Goal: Task Accomplishment & Management: Complete application form

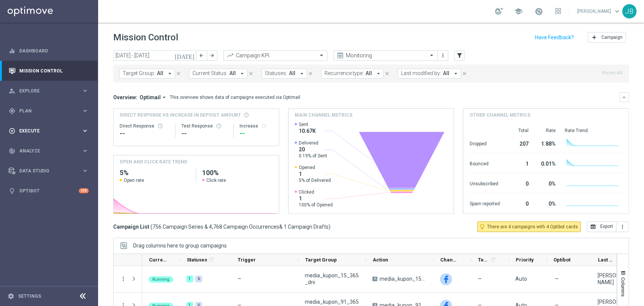
click at [35, 130] on span "Execute" at bounding box center [50, 131] width 62 height 5
click at [35, 146] on link "Campaign Builder" at bounding box center [49, 146] width 59 height 6
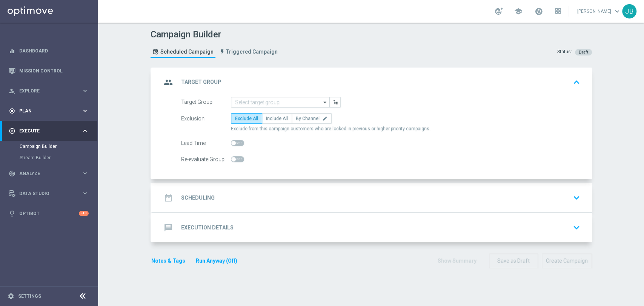
click at [49, 111] on span "Plan" at bounding box center [50, 111] width 62 height 5
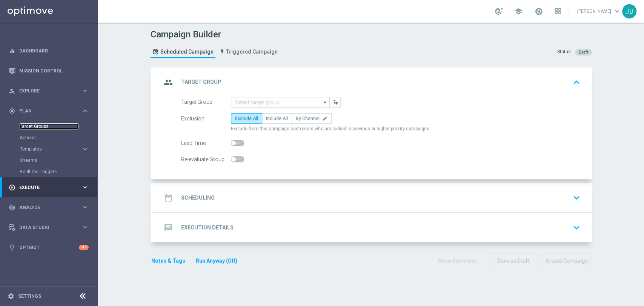
click at [41, 125] on link "Target Groups" at bounding box center [49, 126] width 59 height 6
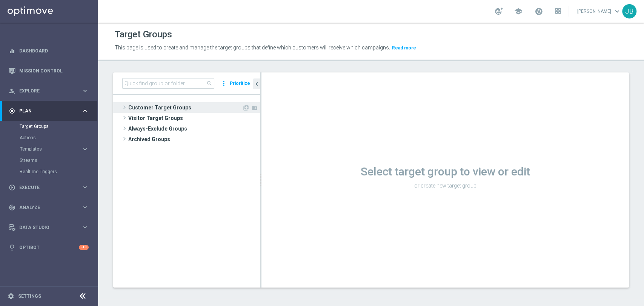
click at [161, 103] on span "Customer Target Groups" at bounding box center [185, 107] width 114 height 11
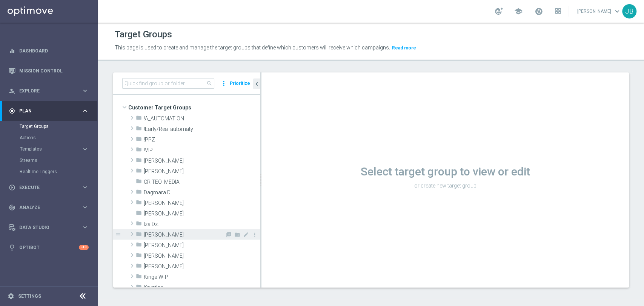
click at [167, 236] on span "[PERSON_NAME]" at bounding box center [184, 235] width 81 height 6
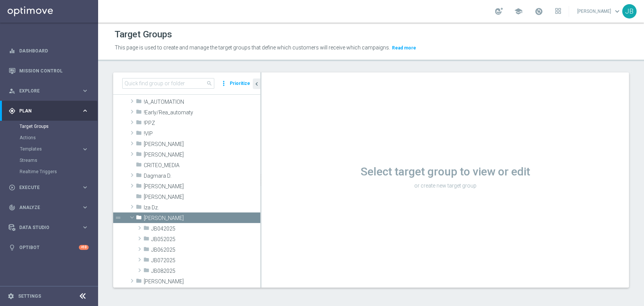
scroll to position [72, 0]
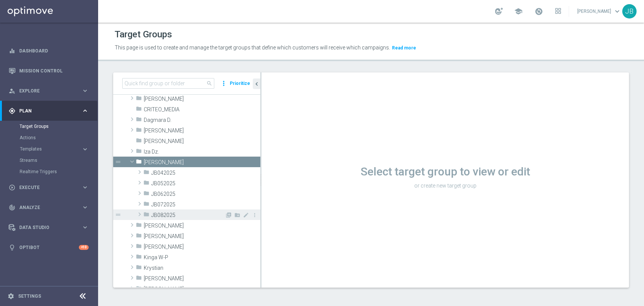
click at [197, 214] on span "JB082025" at bounding box center [188, 215] width 74 height 6
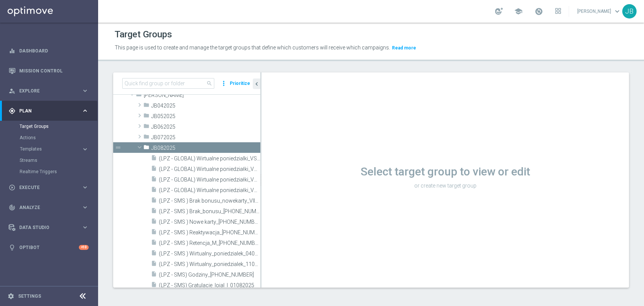
scroll to position [173, 0]
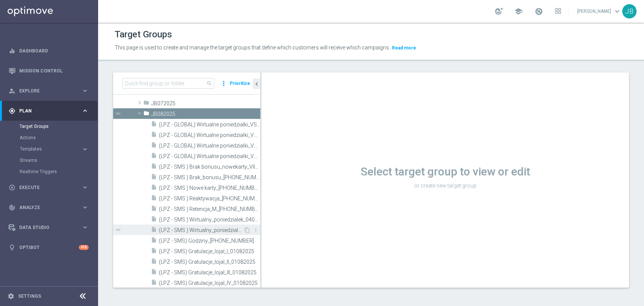
click at [227, 233] on div "insert_drive_file (LPZ - SMS ) Wirtualny_poniedzialek_11082025" at bounding box center [197, 229] width 92 height 11
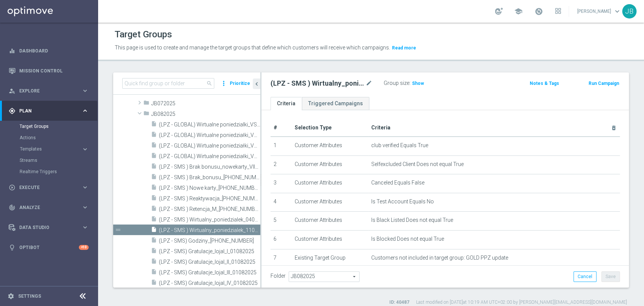
scroll to position [103, 0]
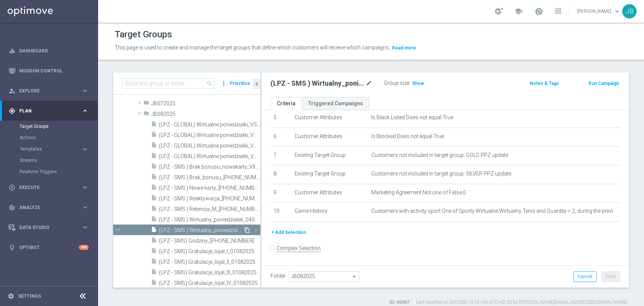
click at [244, 231] on icon "content_copy" at bounding box center [247, 230] width 6 height 6
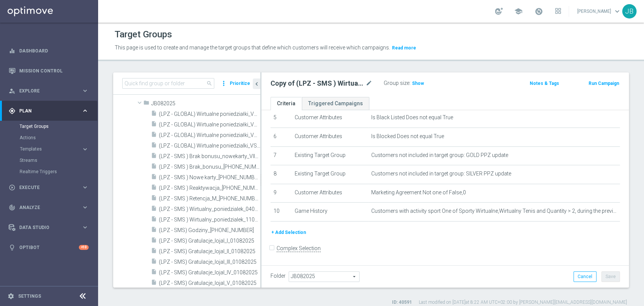
scroll to position [365, 0]
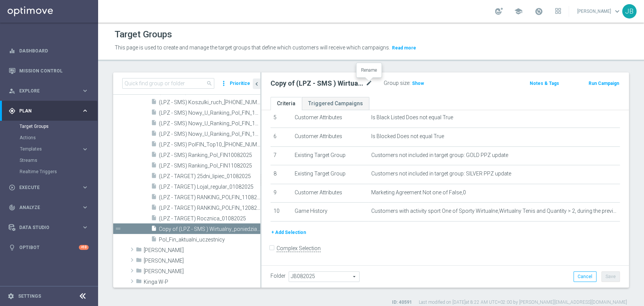
click at [367, 85] on icon "mode_edit" at bounding box center [368, 83] width 7 height 9
click at [353, 85] on input "(LPZ - SMS ) Wirtualny_poniedzialek_11082025" at bounding box center [321, 84] width 102 height 11
type input "(LPZ - SMS ) Wirtualny_poniedzialek_18082025"
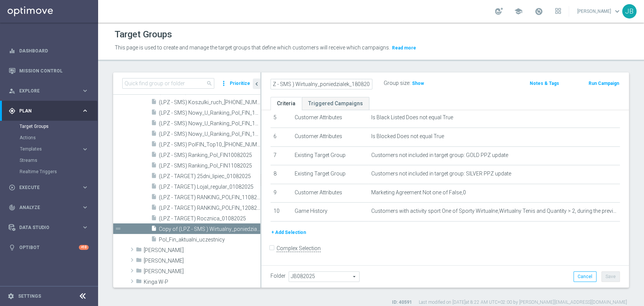
click at [432, 97] on ul "Criteria Triggered Campaigns" at bounding box center [444, 103] width 367 height 13
click at [370, 83] on icon "mode_edit" at bounding box center [368, 83] width 7 height 9
type input "(LPZ - SMS ) Wirtualny_poniedzialek_18082025"
click at [401, 246] on form "Complex Selection Invalid Expression" at bounding box center [444, 256] width 349 height 28
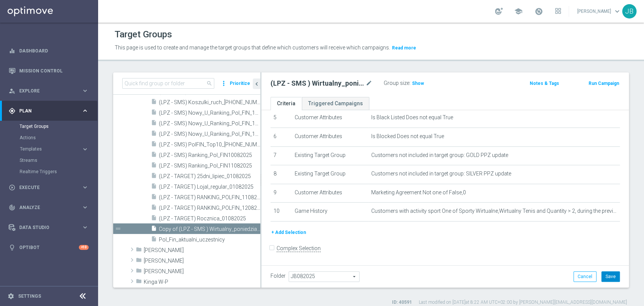
click at [606, 281] on button "Save" at bounding box center [610, 276] width 18 height 11
click at [419, 85] on span "Show" at bounding box center [418, 83] width 12 height 5
click at [204, 215] on span "(LPZ - TARGET) Rocznica_01082025" at bounding box center [201, 218] width 84 height 6
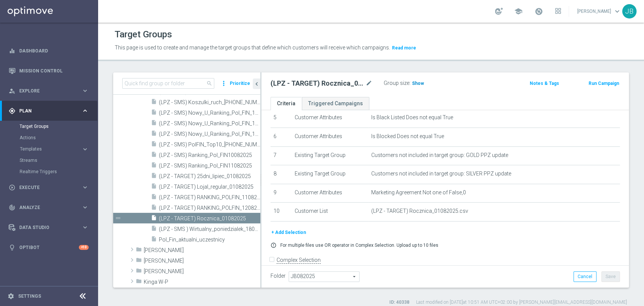
click at [412, 85] on span "Show" at bounding box center [418, 83] width 12 height 5
click at [199, 227] on span "(LPZ - SMS ) Wirtualny_poniedzialek_18082025" at bounding box center [201, 229] width 84 height 6
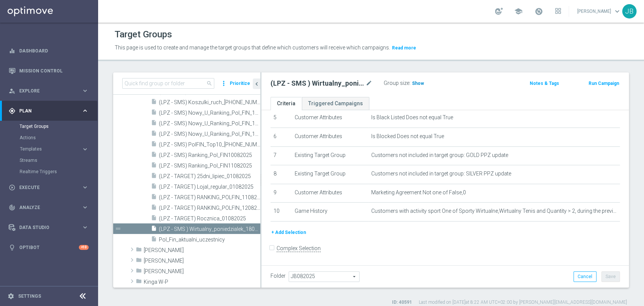
click at [421, 83] on span "Show" at bounding box center [418, 83] width 12 height 5
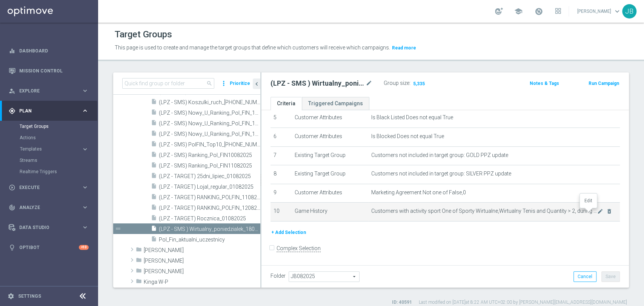
click at [597, 212] on icon "mode_edit" at bounding box center [600, 211] width 6 height 6
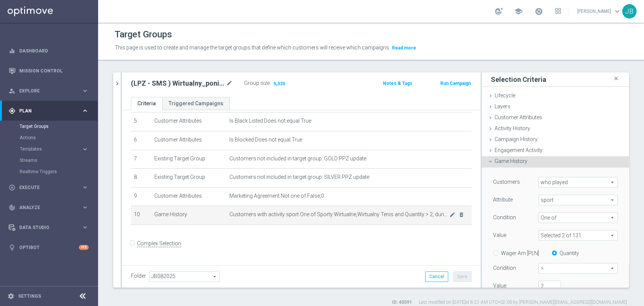
scroll to position [95, 0]
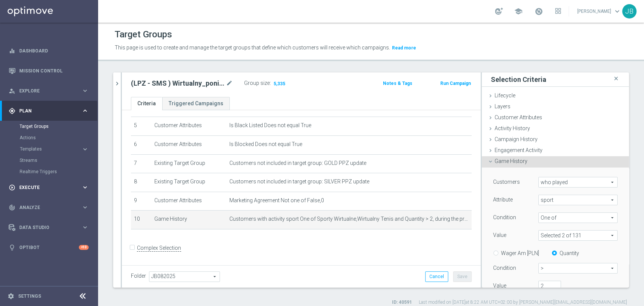
click at [52, 186] on span "Execute" at bounding box center [50, 187] width 62 height 5
click at [39, 153] on div "Stream Builder" at bounding box center [59, 157] width 78 height 11
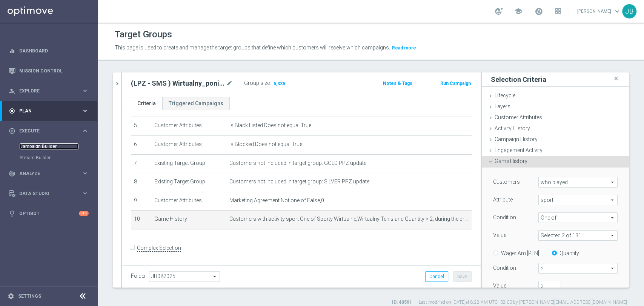
click at [41, 149] on link "Campaign Builder" at bounding box center [49, 146] width 59 height 6
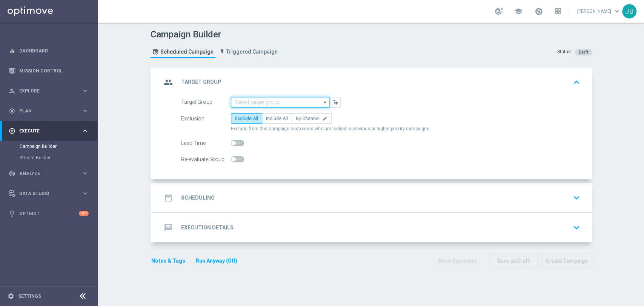
click at [280, 100] on input at bounding box center [280, 102] width 98 height 11
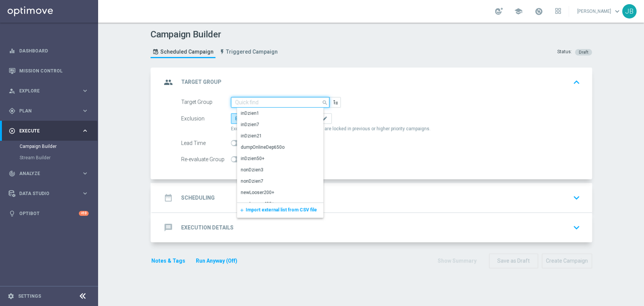
paste input "(LPZ - SMS ) Wirtualny_poniedzialek_18082025"
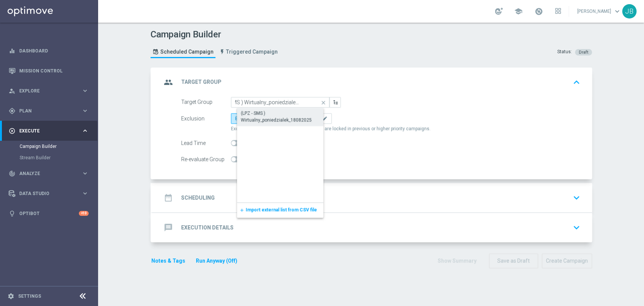
click at [275, 111] on div "(LPZ - SMS ) Wirtualny_poniedzialek_18082025" at bounding box center [286, 117] width 91 height 14
type input "(LPZ - SMS ) Wirtualny_poniedzialek_18082025"
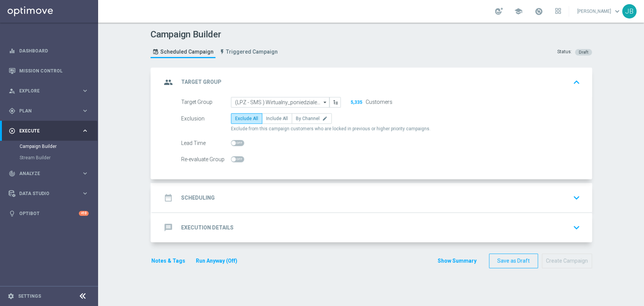
click at [265, 188] on div "date_range Scheduling keyboard_arrow_down" at bounding box center [371, 197] width 439 height 29
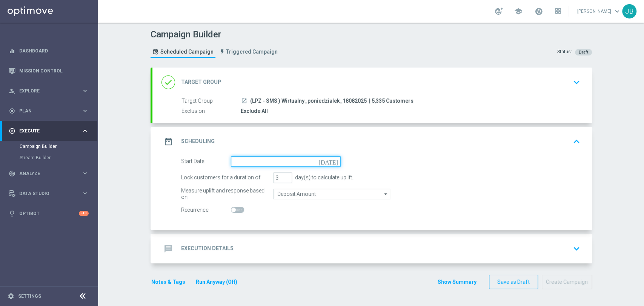
click at [252, 159] on input at bounding box center [286, 161] width 110 height 11
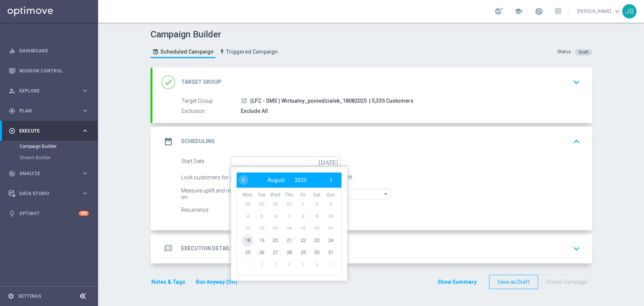
click at [241, 238] on span "18" at bounding box center [247, 240] width 12 height 12
type input "[DATE]"
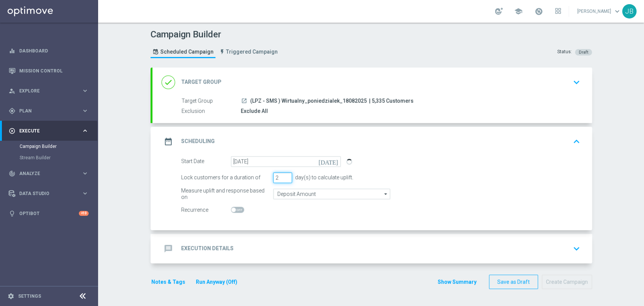
click at [283, 179] on input "2" at bounding box center [282, 177] width 19 height 11
type input "1"
click at [283, 179] on input "1" at bounding box center [282, 177] width 19 height 11
click at [258, 251] on div "message Execution Details keyboard_arrow_down" at bounding box center [371, 248] width 421 height 14
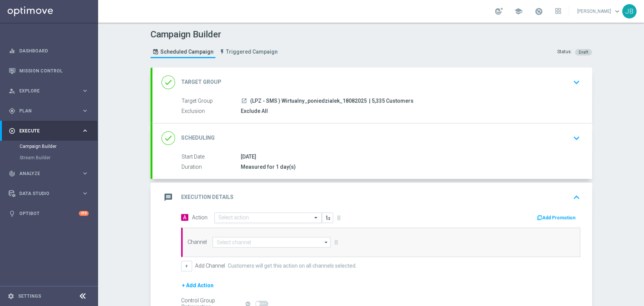
click at [261, 215] on input "text" at bounding box center [260, 218] width 84 height 6
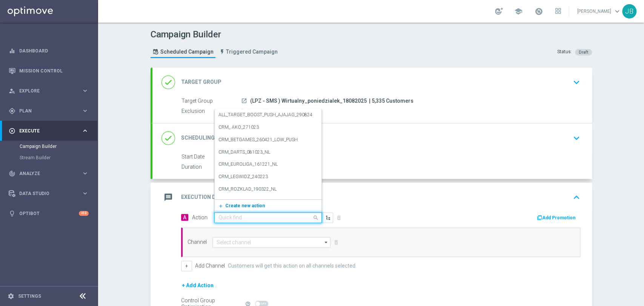
click at [254, 205] on span "Create new action" at bounding box center [245, 205] width 40 height 5
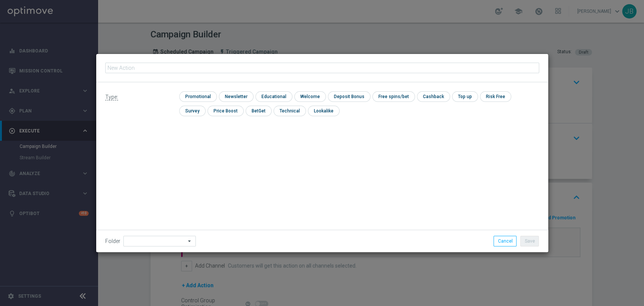
type input "(LPZ - SMS ) Wirtualny_poniedzialek_18082025"
click at [246, 96] on input "checkbox" at bounding box center [235, 96] width 33 height 10
checkbox input "true"
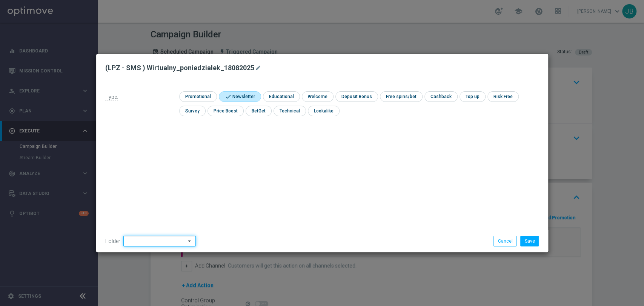
click at [141, 243] on input at bounding box center [159, 241] width 72 height 11
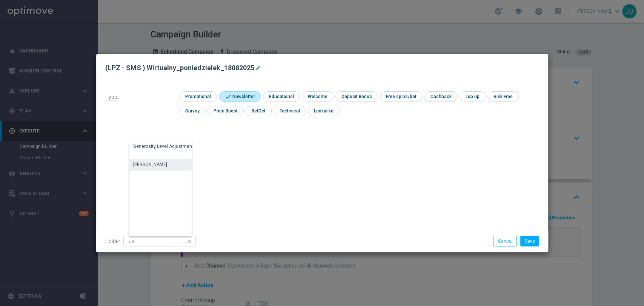
click at [155, 160] on div "[PERSON_NAME]" at bounding box center [164, 164] width 70 height 11
type input "[PERSON_NAME]"
click at [526, 239] on button "Save" at bounding box center [529, 241] width 18 height 11
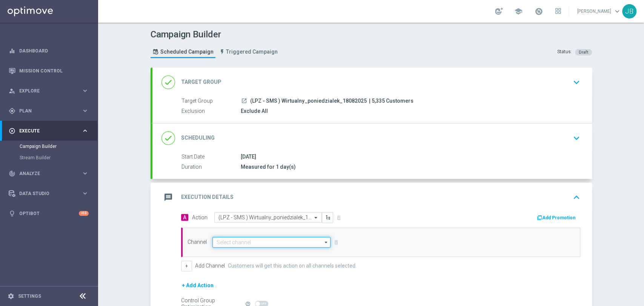
click at [272, 241] on input at bounding box center [271, 242] width 118 height 11
click at [269, 246] on input "sms" at bounding box center [271, 242] width 118 height 11
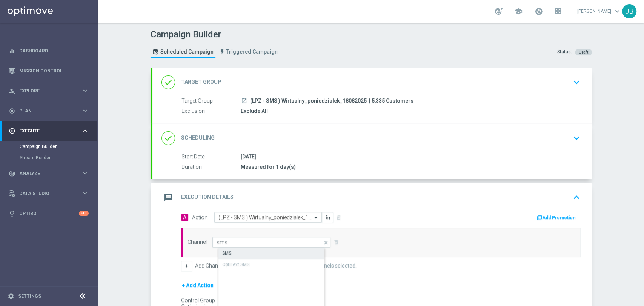
click at [269, 249] on div "SMS" at bounding box center [277, 253] width 119 height 11
type input "SMS"
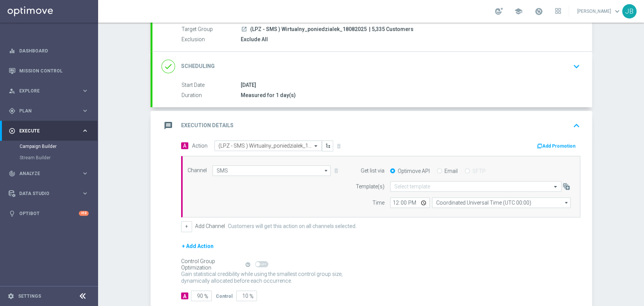
scroll to position [76, 0]
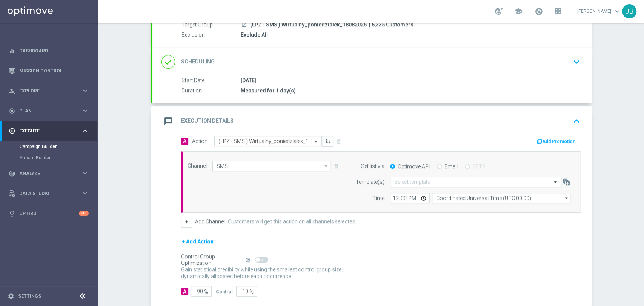
drag, startPoint x: 643, startPoint y: 195, endPoint x: 643, endPoint y: 247, distance: 51.3
click at [643, 247] on div "Campaign Builder Scheduled Campaign Triggered Campaign Status: Draft done Targe…" at bounding box center [371, 164] width 546 height 283
click at [198, 289] on input "90" at bounding box center [201, 291] width 21 height 11
type input "0"
type input "100"
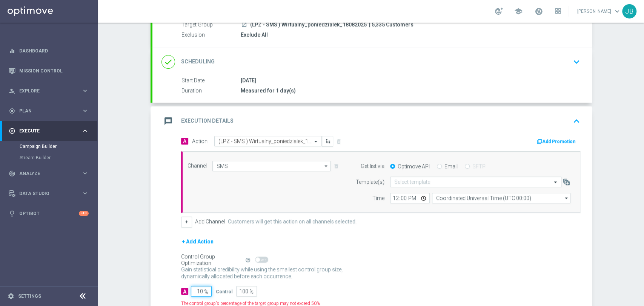
type input "100"
type input "0"
type input "100"
click at [419, 180] on input "text" at bounding box center [468, 182] width 148 height 6
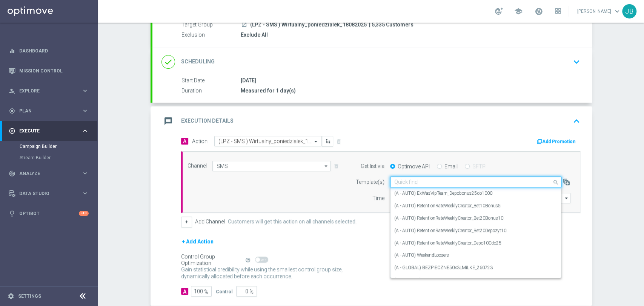
paste input "(LPZ - SMS ) Wirtualny_poniedzialek_18082025"
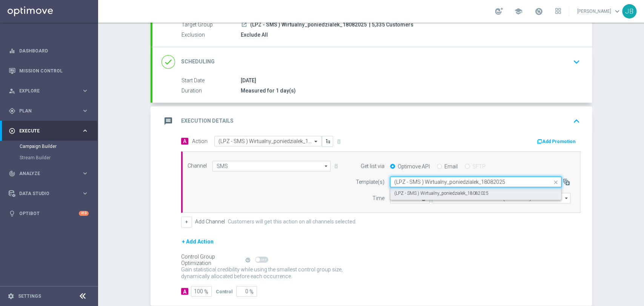
click at [415, 192] on label "(LPZ - SMS ) Wirtualny_poniedzialek_18082025" at bounding box center [441, 193] width 94 height 6
type input "(LPZ - SMS ) Wirtualny_poniedzialek_18082025"
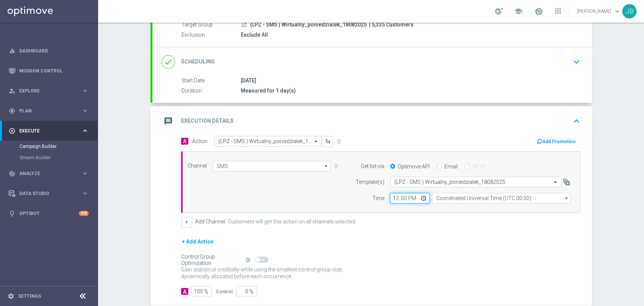
click at [390, 197] on input "12:00" at bounding box center [410, 198] width 40 height 11
type input "09:11"
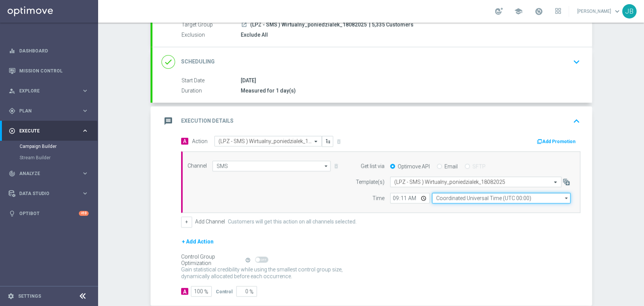
click at [439, 199] on input "Coordinated Universal Time (UTC 00:00)" at bounding box center [501, 198] width 138 height 11
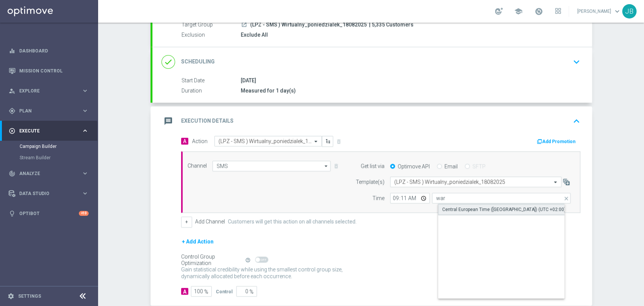
click at [443, 208] on div "Central European Time ([GEOGRAPHIC_DATA]) (UTC +02:00)" at bounding box center [503, 209] width 123 height 7
type input "Central European Time ([GEOGRAPHIC_DATA]) (UTC +02:00)"
click at [386, 63] on div "done Scheduling keyboard_arrow_down" at bounding box center [371, 62] width 421 height 14
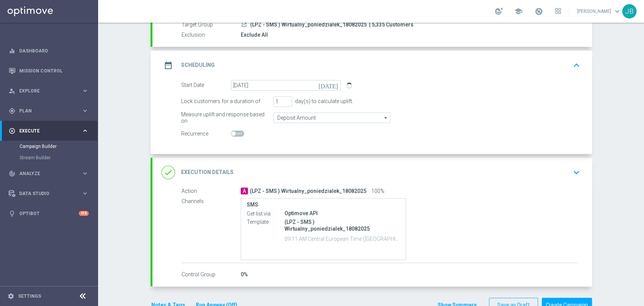
scroll to position [26, 0]
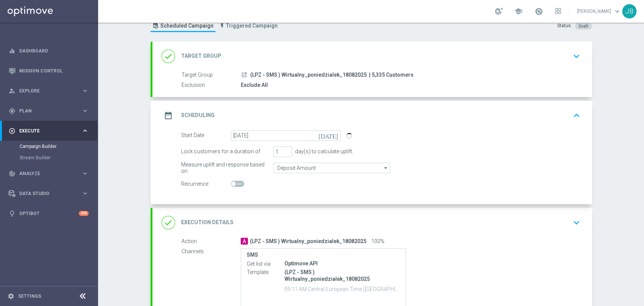
click at [643, 73] on div "Campaign Builder Scheduled Campaign Triggered Campaign Status: Draft done Targe…" at bounding box center [371, 164] width 546 height 283
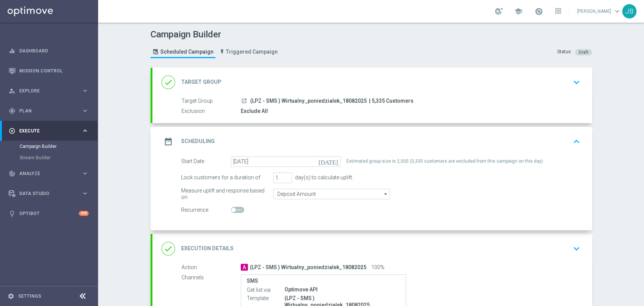
click at [515, 89] on div "done Target Group keyboard_arrow_down" at bounding box center [371, 82] width 439 height 29
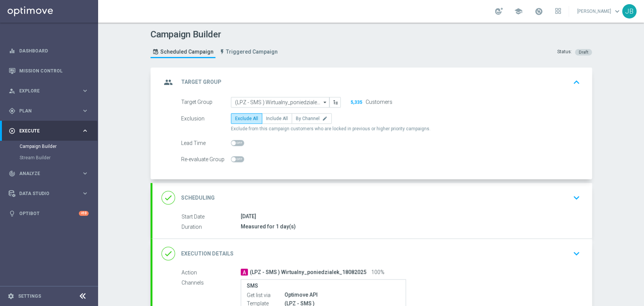
click at [546, 190] on div "done Scheduling keyboard_arrow_down" at bounding box center [371, 197] width 421 height 14
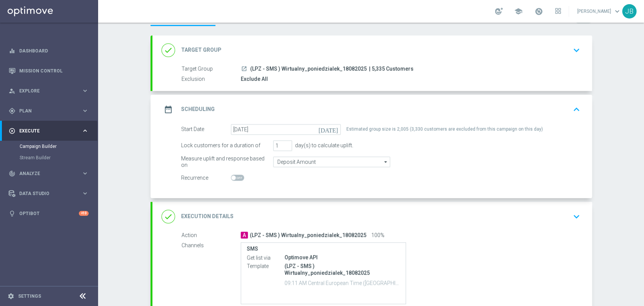
scroll to position [33, 0]
click at [540, 212] on div "done Execution Details keyboard_arrow_down" at bounding box center [371, 215] width 421 height 14
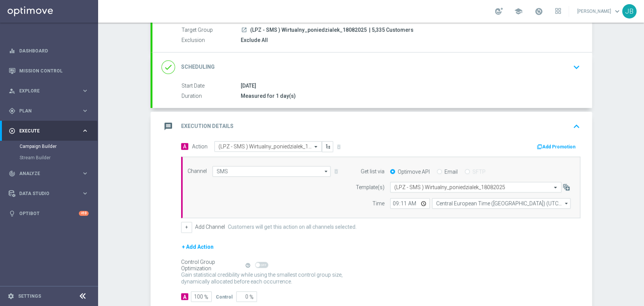
scroll to position [74, 0]
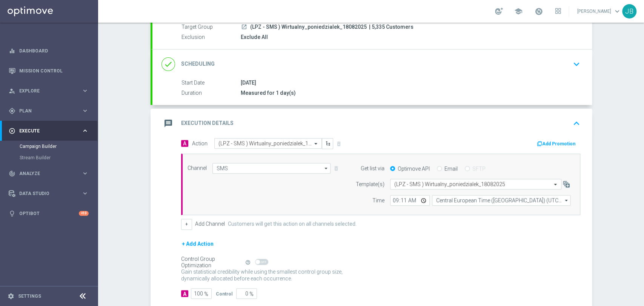
click at [628, 195] on div "Campaign Builder Scheduled Campaign Triggered Campaign Status: Draft done Targe…" at bounding box center [371, 164] width 546 height 283
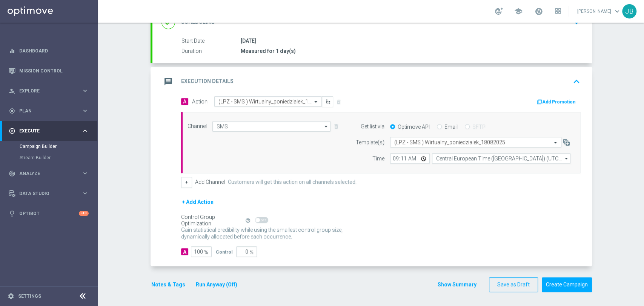
click at [605, 233] on div "Campaign Builder Scheduled Campaign Triggered Campaign Status: Draft done Targe…" at bounding box center [371, 164] width 546 height 283
click at [567, 279] on button "Create Campaign" at bounding box center [567, 284] width 50 height 15
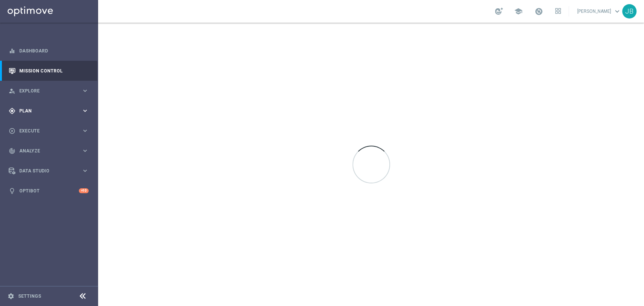
click at [56, 103] on div "gps_fixed Plan keyboard_arrow_right" at bounding box center [48, 111] width 97 height 20
click at [53, 125] on link "Target Groups" at bounding box center [49, 126] width 59 height 6
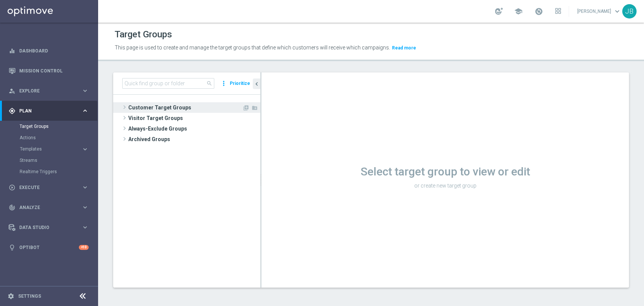
click at [122, 105] on span at bounding box center [125, 107] width 8 height 9
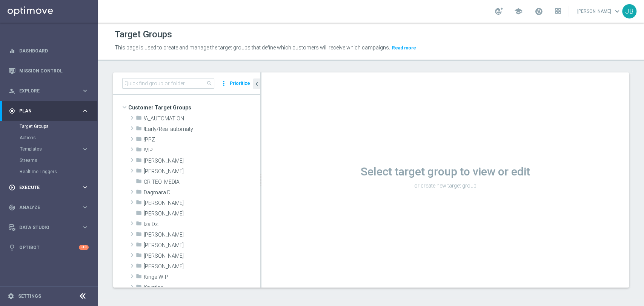
click at [27, 189] on span "Execute" at bounding box center [50, 187] width 62 height 5
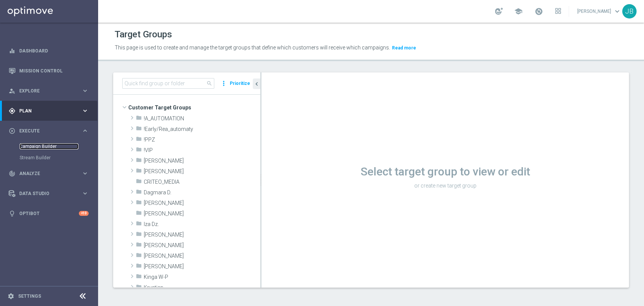
click at [43, 148] on link "Campaign Builder" at bounding box center [49, 146] width 59 height 6
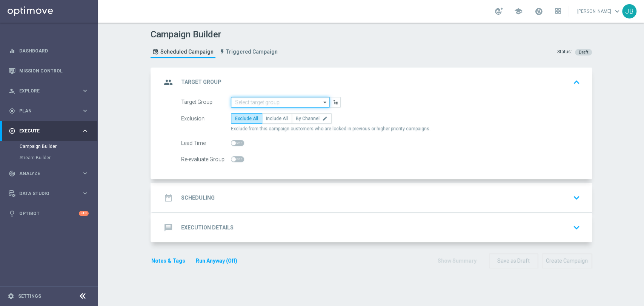
click at [235, 98] on input at bounding box center [280, 102] width 98 height 11
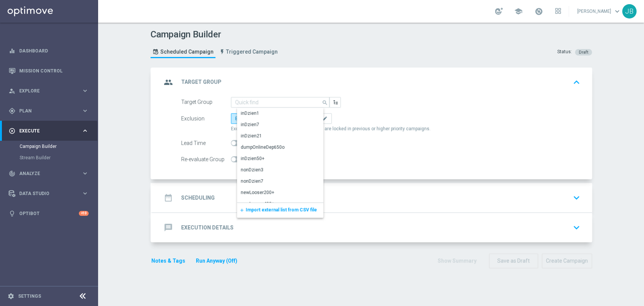
click at [250, 211] on span "Import external list from CSV file" at bounding box center [281, 209] width 71 height 5
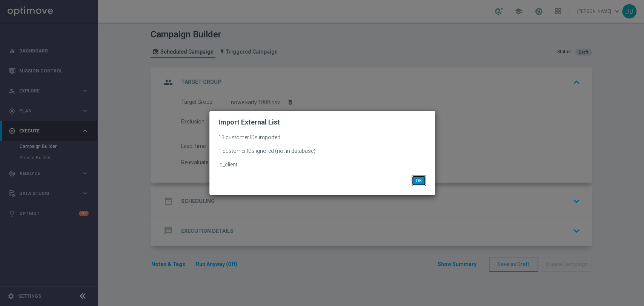
click at [419, 184] on button "OK" at bounding box center [418, 180] width 14 height 11
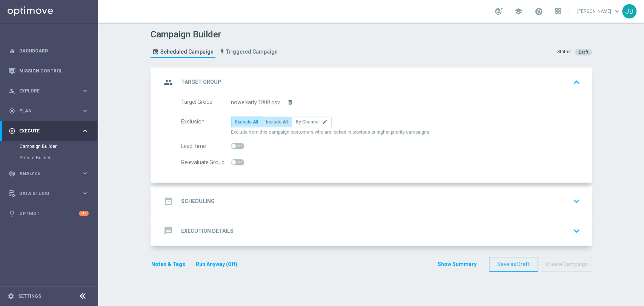
click at [267, 120] on span "Include All" at bounding box center [277, 121] width 22 height 5
click at [267, 121] on input "Include All" at bounding box center [268, 123] width 5 height 5
radio input "true"
click at [238, 196] on div "date_range Scheduling keyboard_arrow_down" at bounding box center [371, 201] width 421 height 14
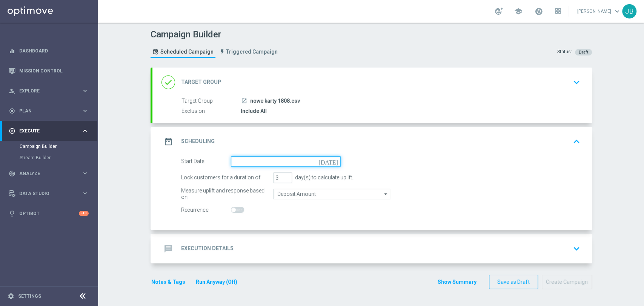
click at [252, 162] on input at bounding box center [286, 161] width 110 height 11
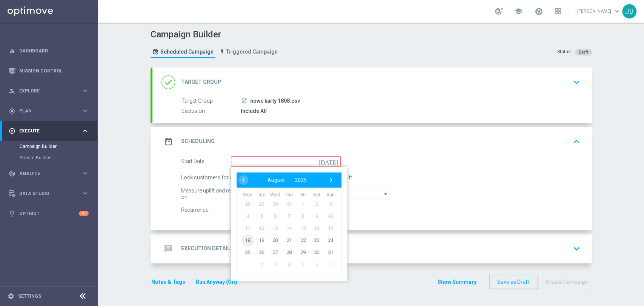
click at [241, 236] on span "18" at bounding box center [247, 240] width 12 height 12
type input "[DATE]"
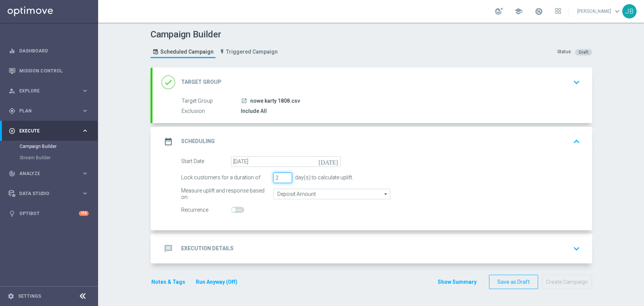
click at [284, 177] on input "2" at bounding box center [282, 177] width 19 height 11
type input "1"
click at [284, 177] on input "1" at bounding box center [282, 177] width 19 height 11
click at [242, 240] on div "message Execution Details keyboard_arrow_down" at bounding box center [371, 248] width 439 height 29
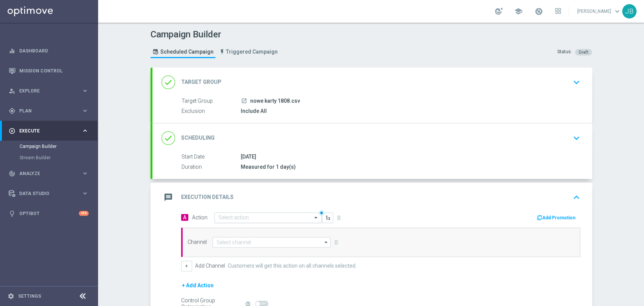
click at [238, 219] on input "text" at bounding box center [260, 218] width 84 height 6
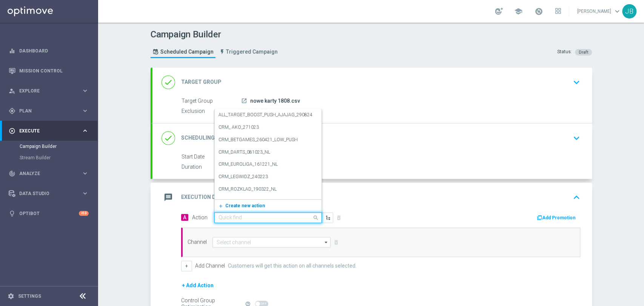
click at [238, 206] on span "Create new action" at bounding box center [245, 205] width 40 height 5
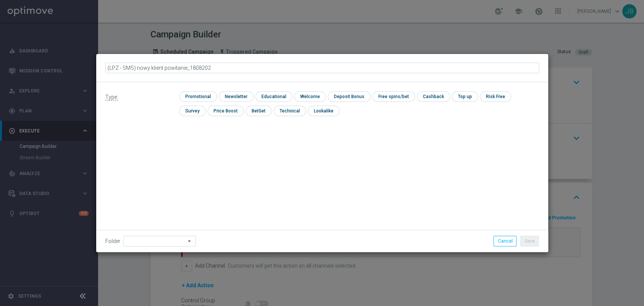
type input "(LPZ - SMS) nowy klient powitanie_18082025"
click at [238, 94] on input "checkbox" at bounding box center [235, 96] width 33 height 10
checkbox input "true"
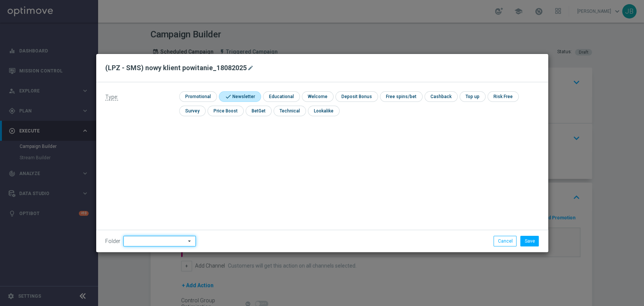
click at [148, 241] on input at bounding box center [159, 241] width 72 height 11
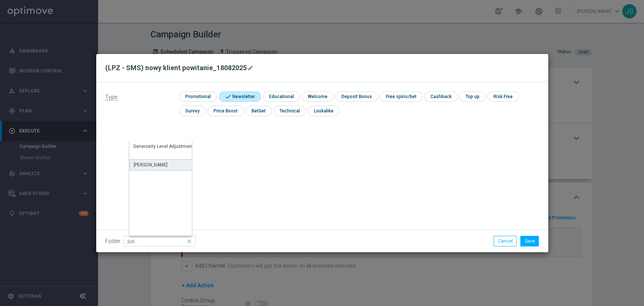
click at [158, 163] on div "[PERSON_NAME]" at bounding box center [164, 164] width 70 height 11
type input "[PERSON_NAME]"
click at [531, 238] on button "Save" at bounding box center [529, 241] width 18 height 11
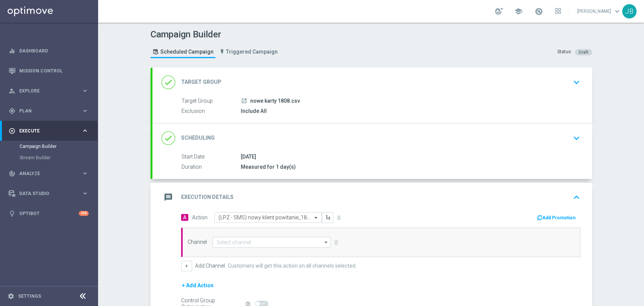
click at [261, 236] on div "Channel arrow_drop_down Show Selected 0 of 22 Target group only SMS" at bounding box center [380, 241] width 399 height 29
click at [250, 243] on input at bounding box center [271, 242] width 118 height 11
click at [248, 251] on div "SMS" at bounding box center [277, 253] width 119 height 11
type input "SMS"
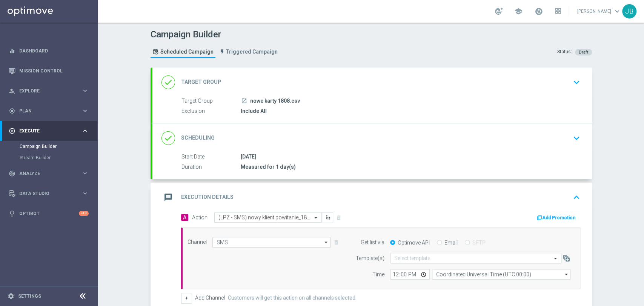
drag, startPoint x: 643, startPoint y: 145, endPoint x: 643, endPoint y: 212, distance: 67.1
click at [643, 212] on div "Campaign Builder Scheduled Campaign Triggered Campaign Status: Draft done Targe…" at bounding box center [371, 164] width 546 height 283
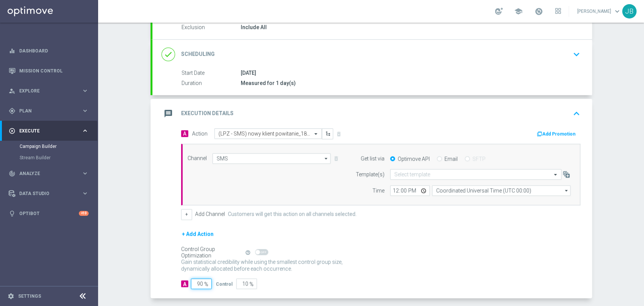
click at [199, 281] on input "90" at bounding box center [201, 283] width 21 height 11
type input "9"
type input "91"
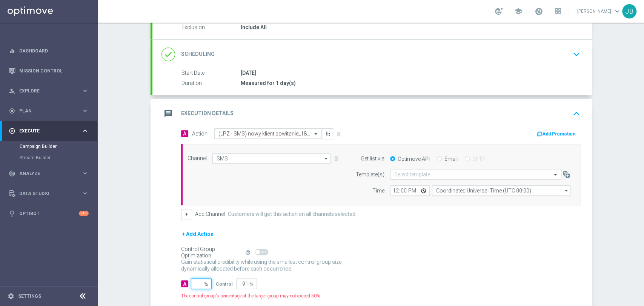
type input "100"
type input "10"
type input "90"
type input "100"
type input "0"
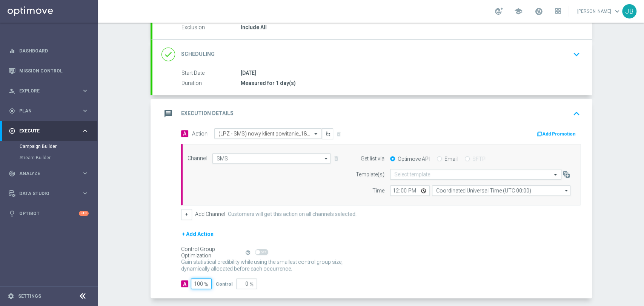
type input "100"
click at [408, 171] on input "text" at bounding box center [468, 174] width 148 height 6
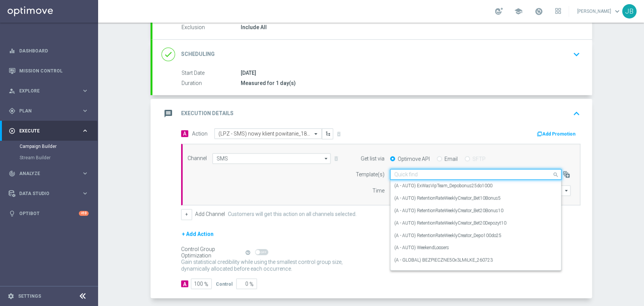
paste input "(LPZ - SMS) nowy klient powitanie_24012024"
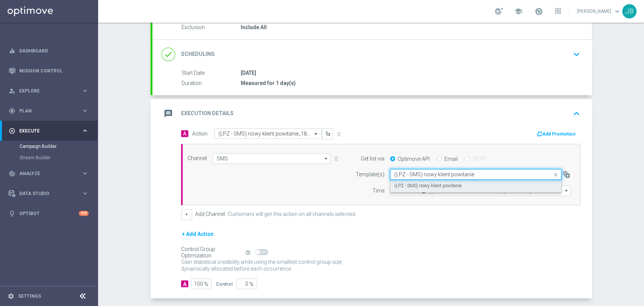
click at [403, 183] on label "(LPZ - SMS) nowy klient powitanie" at bounding box center [427, 186] width 67 height 6
type input "(LPZ - SMS) nowy klient powitanie"
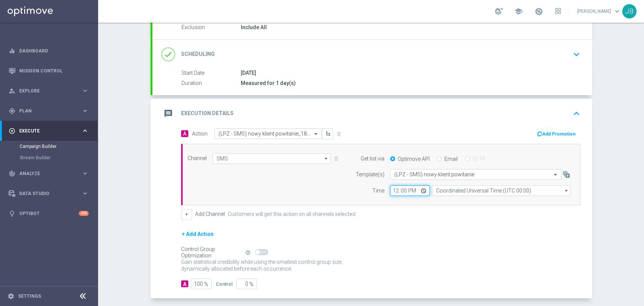
click at [390, 192] on input "12:00" at bounding box center [410, 190] width 40 height 11
click at [404, 189] on input "09:00" at bounding box center [410, 190] width 40 height 11
type input "09:11"
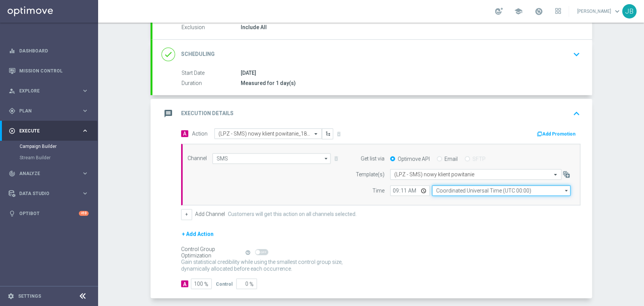
click at [432, 189] on input "Coordinated Universal Time (UTC 00:00)" at bounding box center [501, 190] width 138 height 11
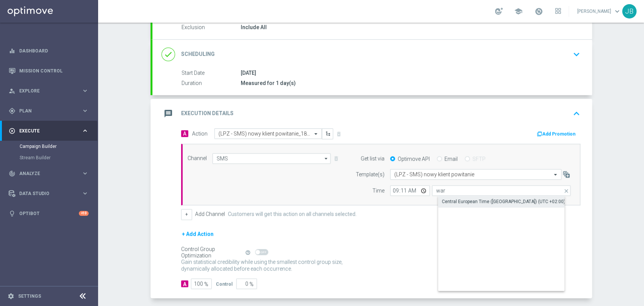
click at [447, 198] on div "Central European Time ([GEOGRAPHIC_DATA]) (UTC +02:00)" at bounding box center [503, 201] width 123 height 7
type input "Central European Time ([GEOGRAPHIC_DATA]) (UTC +02:00)"
click at [431, 238] on div "+ Add Action" at bounding box center [380, 238] width 399 height 19
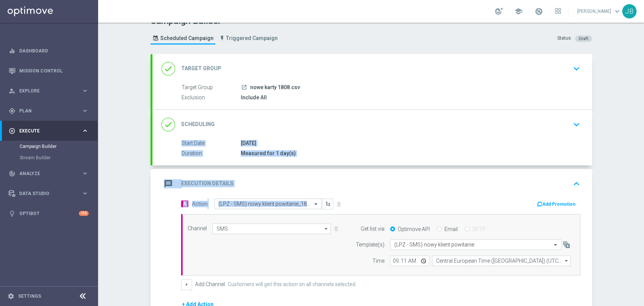
drag, startPoint x: 643, startPoint y: 167, endPoint x: 643, endPoint y: 112, distance: 54.3
click at [643, 112] on div "Campaign Builder Scheduled Campaign Triggered Campaign Status: Draft done Targe…" at bounding box center [371, 164] width 546 height 283
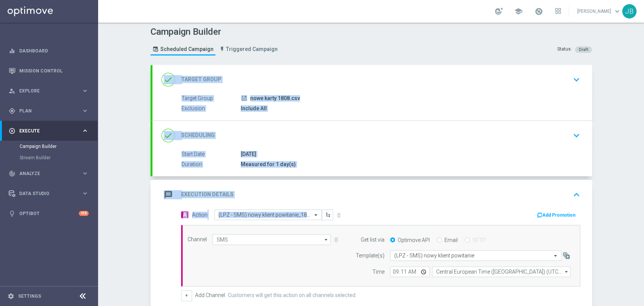
click at [628, 120] on div "Campaign Builder Scheduled Campaign Triggered Campaign Status: Draft done Targe…" at bounding box center [371, 164] width 546 height 283
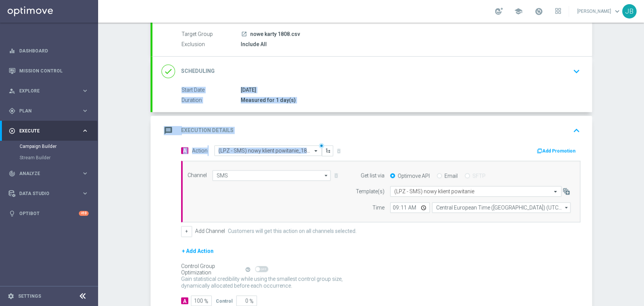
scroll to position [69, 0]
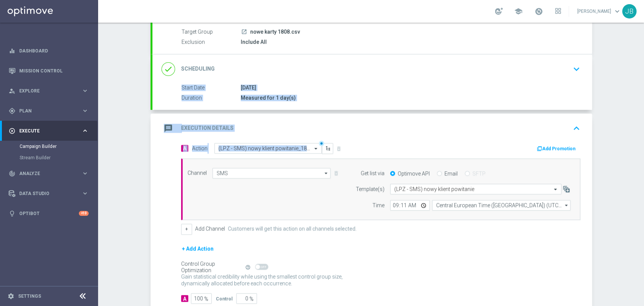
drag, startPoint x: 643, startPoint y: 129, endPoint x: 641, endPoint y: 174, distance: 44.6
click at [641, 174] on div "Campaign Builder Scheduled Campaign Triggered Campaign Status: Draft done Targe…" at bounding box center [371, 164] width 546 height 283
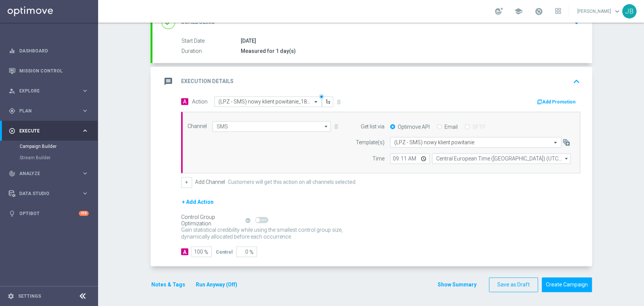
click at [622, 209] on div "Campaign Builder Scheduled Campaign Triggered Campaign Status: Draft done Targe…" at bounding box center [371, 164] width 546 height 283
click at [559, 281] on button "Create Campaign" at bounding box center [567, 284] width 50 height 15
